Goal: Find specific page/section: Find specific page/section

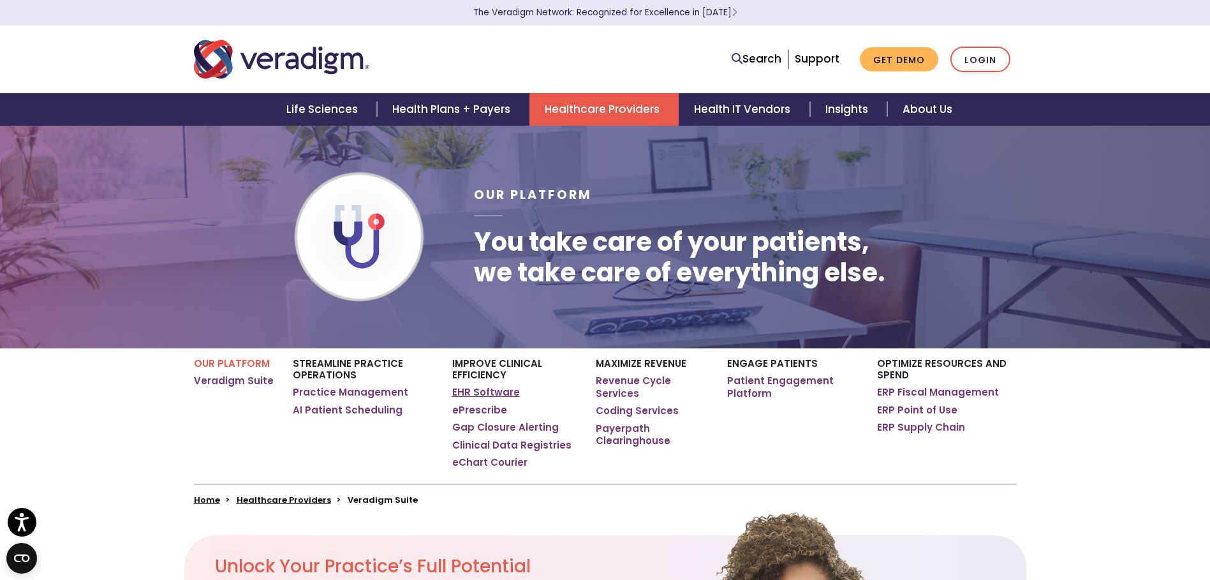
click at [491, 392] on link "EHR Software" at bounding box center [486, 392] width 68 height 13
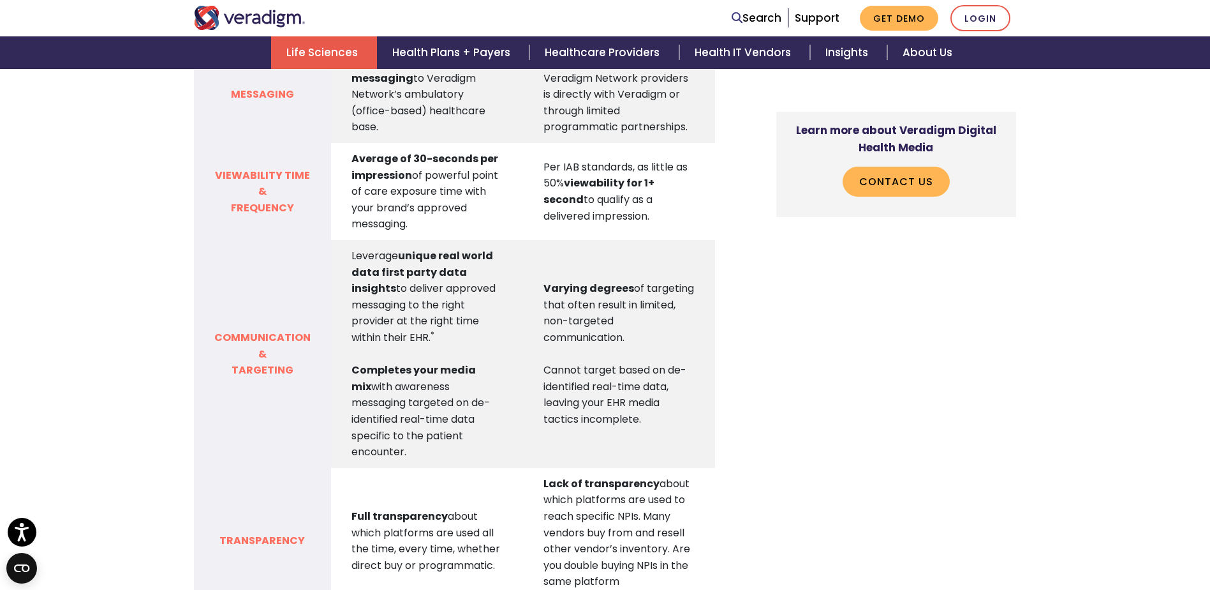
scroll to position [1468, 0]
